Goal: Transaction & Acquisition: Purchase product/service

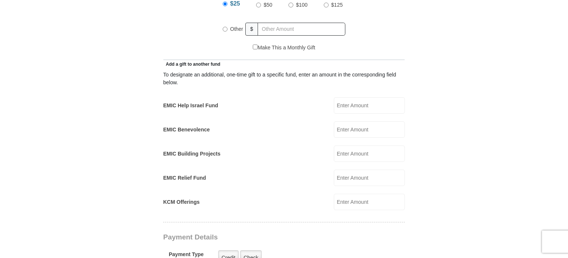
scroll to position [341, 0]
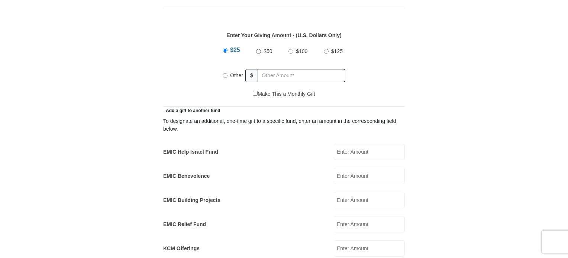
click at [224, 68] on div "Other" at bounding box center [234, 75] width 23 height 16
click at [227, 73] on input "Other" at bounding box center [225, 75] width 5 height 5
radio input "true"
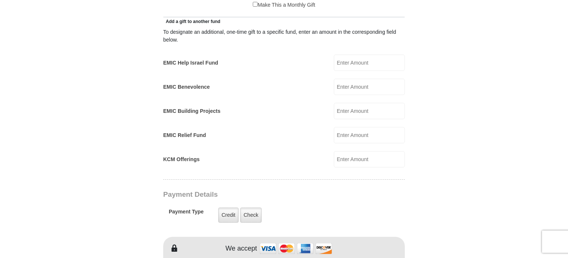
scroll to position [431, 0]
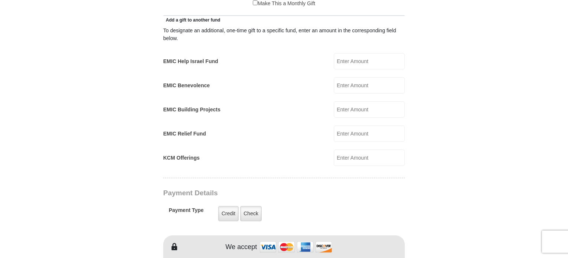
click at [364, 150] on input "KCM Offerings" at bounding box center [369, 158] width 71 height 16
type input "25.00"
click at [497, 150] on body "[GEOGRAPHIC_DATA][DEMOGRAPHIC_DATA] Online Giving Because of gifts like yours, …" at bounding box center [284, 250] width 568 height 1362
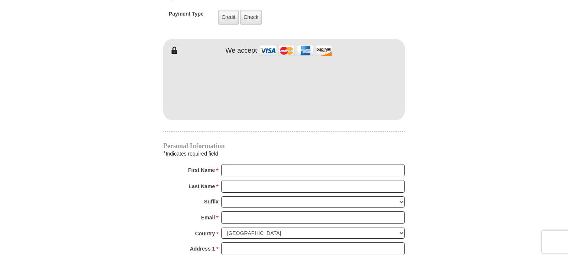
scroll to position [670, 0]
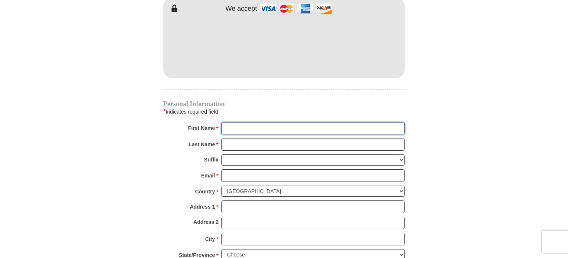
click at [235, 122] on input "First Name *" at bounding box center [313, 128] width 184 height 13
type input "[PERSON_NAME]"
click at [237, 138] on input "Last Name *" at bounding box center [313, 144] width 184 height 13
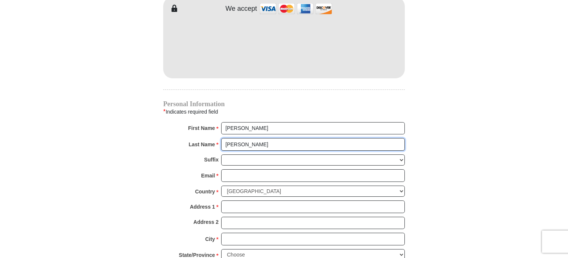
type input "[PERSON_NAME]"
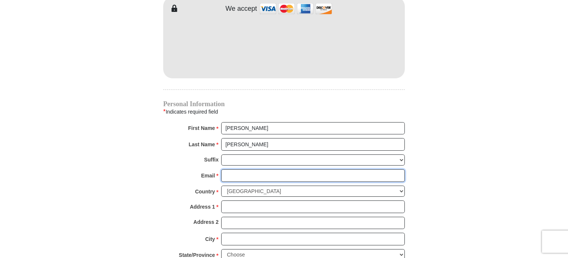
click at [235, 170] on input "Email *" at bounding box center [313, 176] width 184 height 13
type input "[EMAIL_ADDRESS][DOMAIN_NAME]"
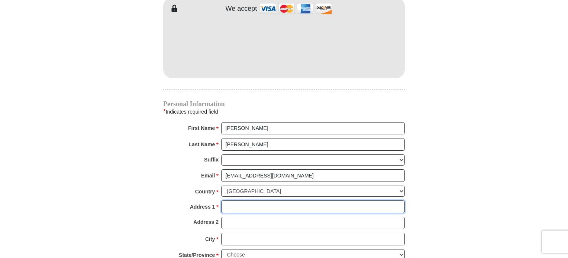
type input "[STREET_ADDRESS][PERSON_NAME]"
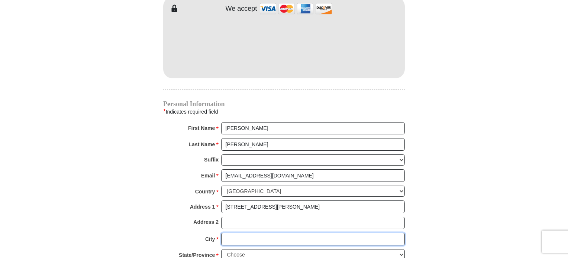
type input "[GEOGRAPHIC_DATA]"
select select "VA"
type input "24502-7322"
type input "8458203904"
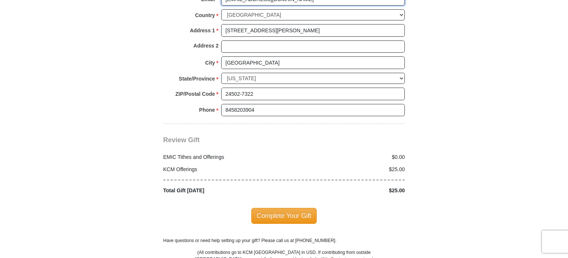
scroll to position [853, 0]
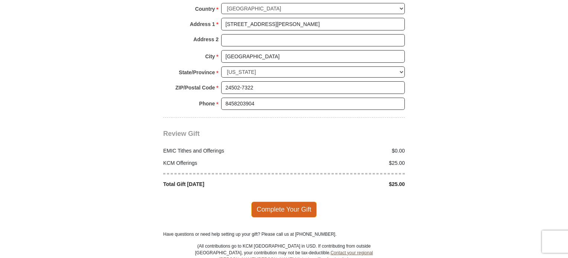
click at [289, 202] on span "Complete Your Gift" at bounding box center [284, 210] width 66 height 16
